Goal: Transaction & Acquisition: Download file/media

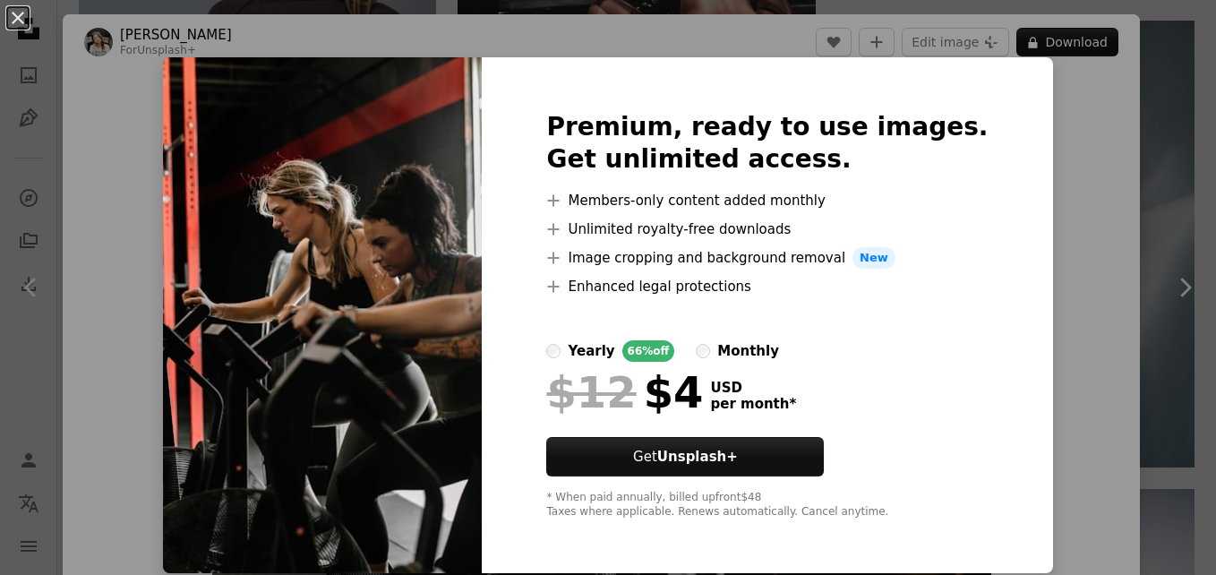
scroll to position [2616, 0]
click at [403, 257] on img at bounding box center [322, 315] width 319 height 516
click at [1018, 322] on div "An X shape Premium, ready to use images. Get unlimited access. A plus sign Memb…" at bounding box center [608, 287] width 1216 height 575
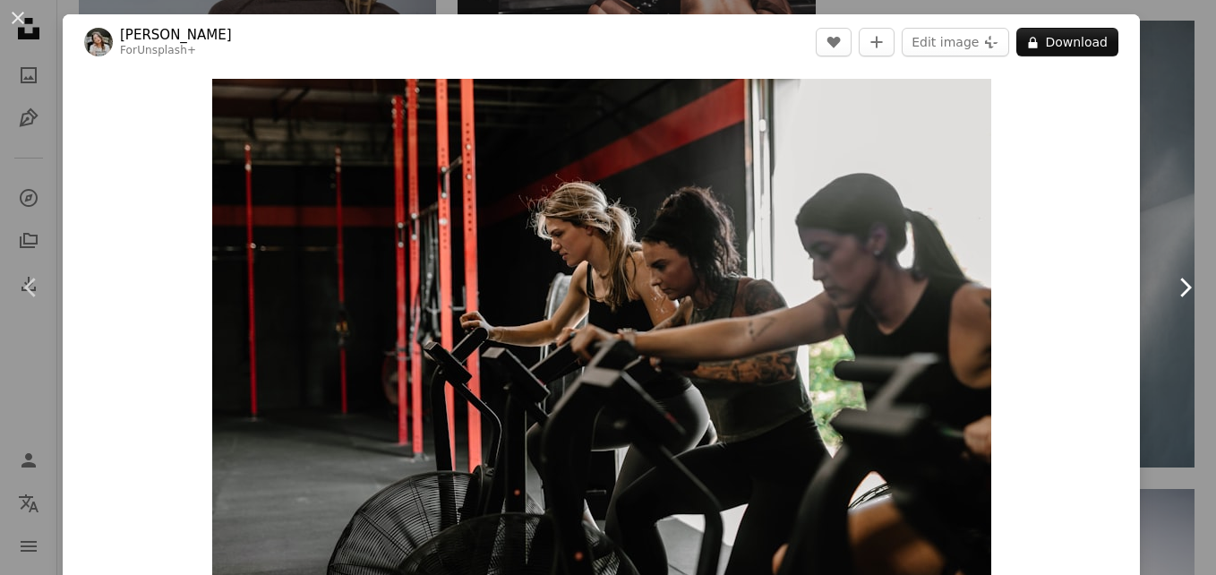
click at [1181, 279] on icon at bounding box center [1187, 287] width 12 height 19
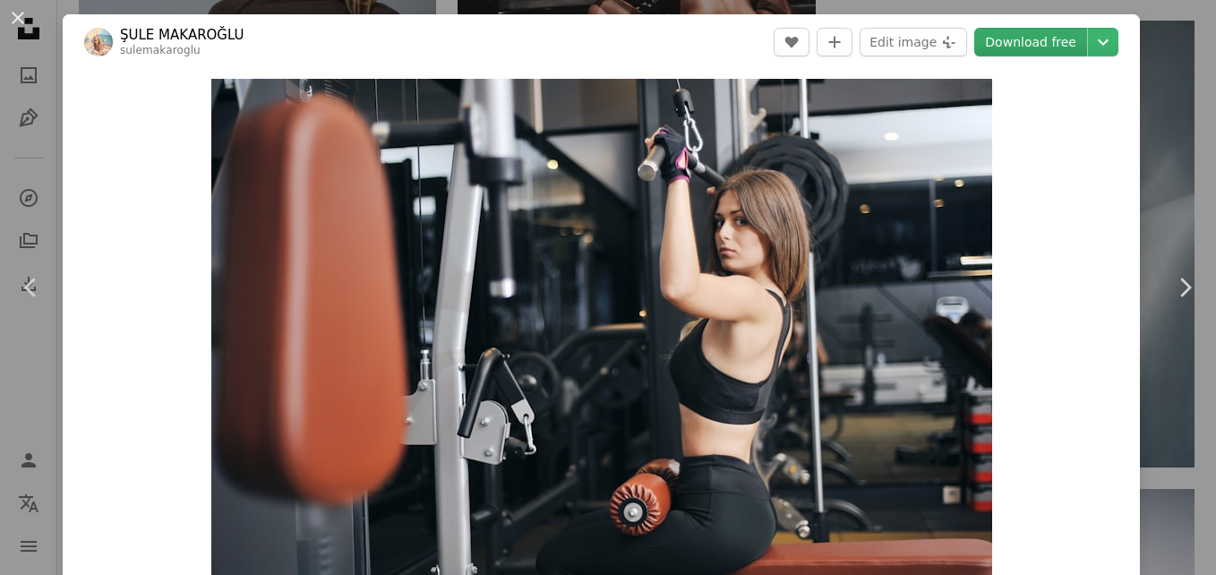
click at [1030, 36] on link "Download free" at bounding box center [1031, 42] width 113 height 29
